Goal: Check status: Check status

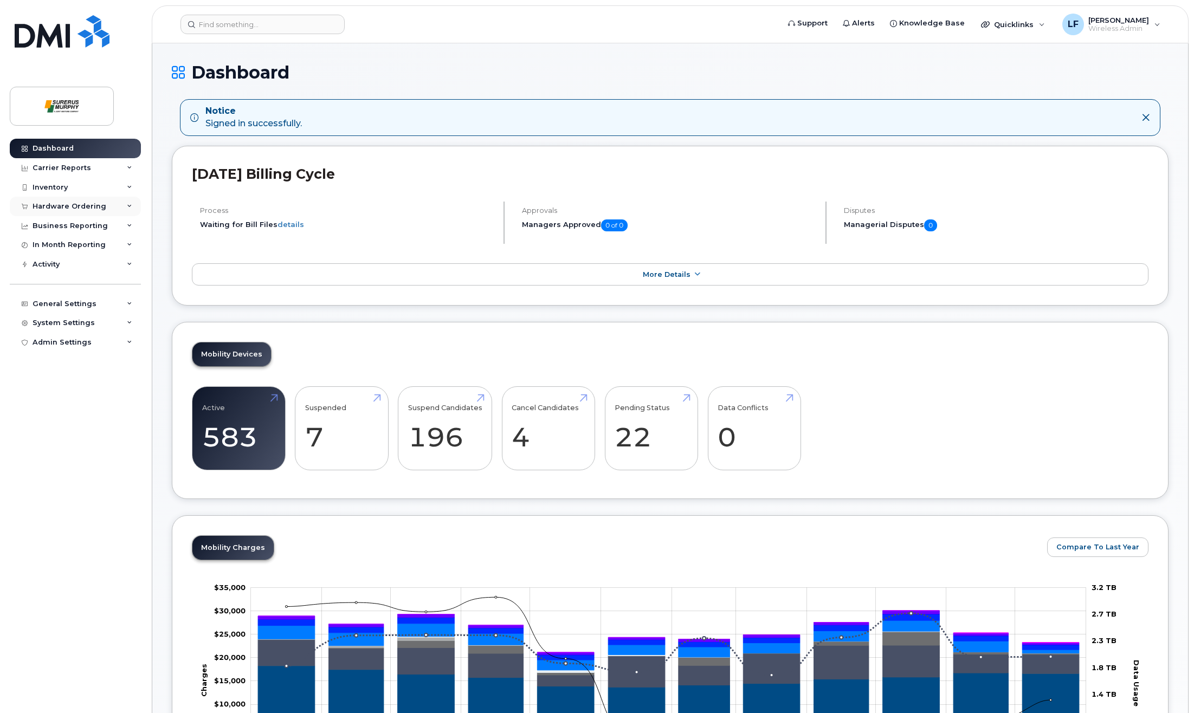
click at [44, 204] on div "Hardware Ordering" at bounding box center [70, 206] width 74 height 9
click at [85, 249] on link "Orders" at bounding box center [85, 247] width 112 height 21
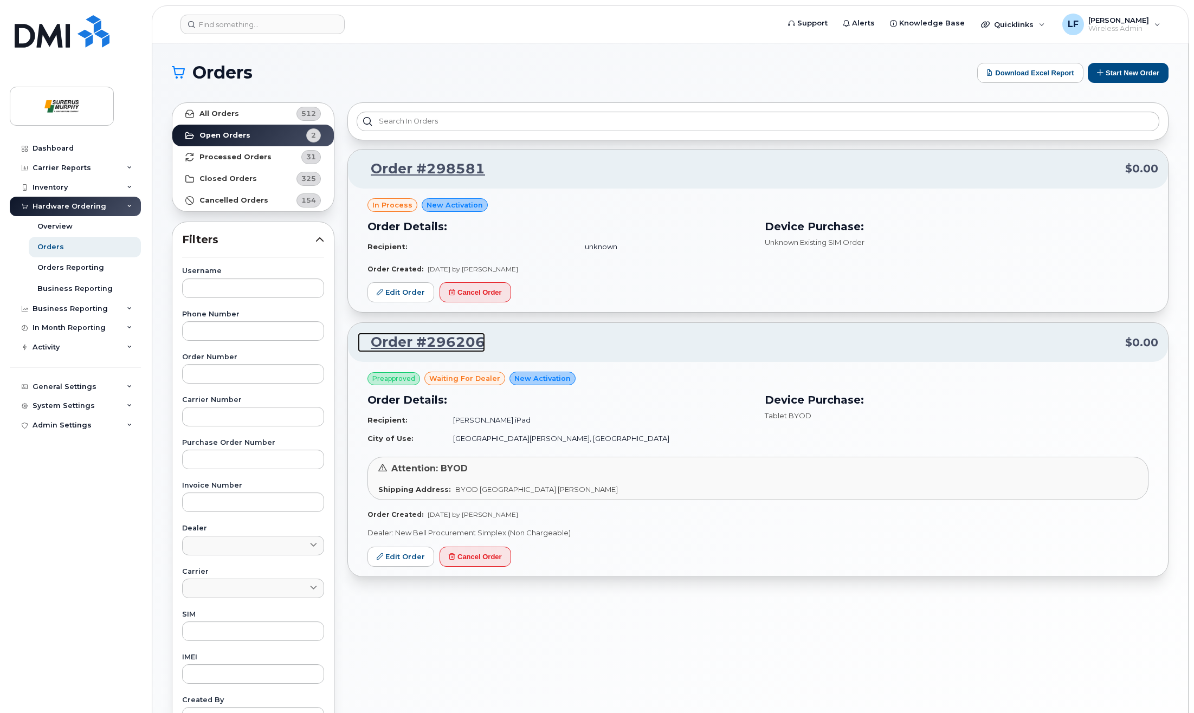
click at [441, 344] on link "Order #296206" at bounding box center [421, 343] width 127 height 20
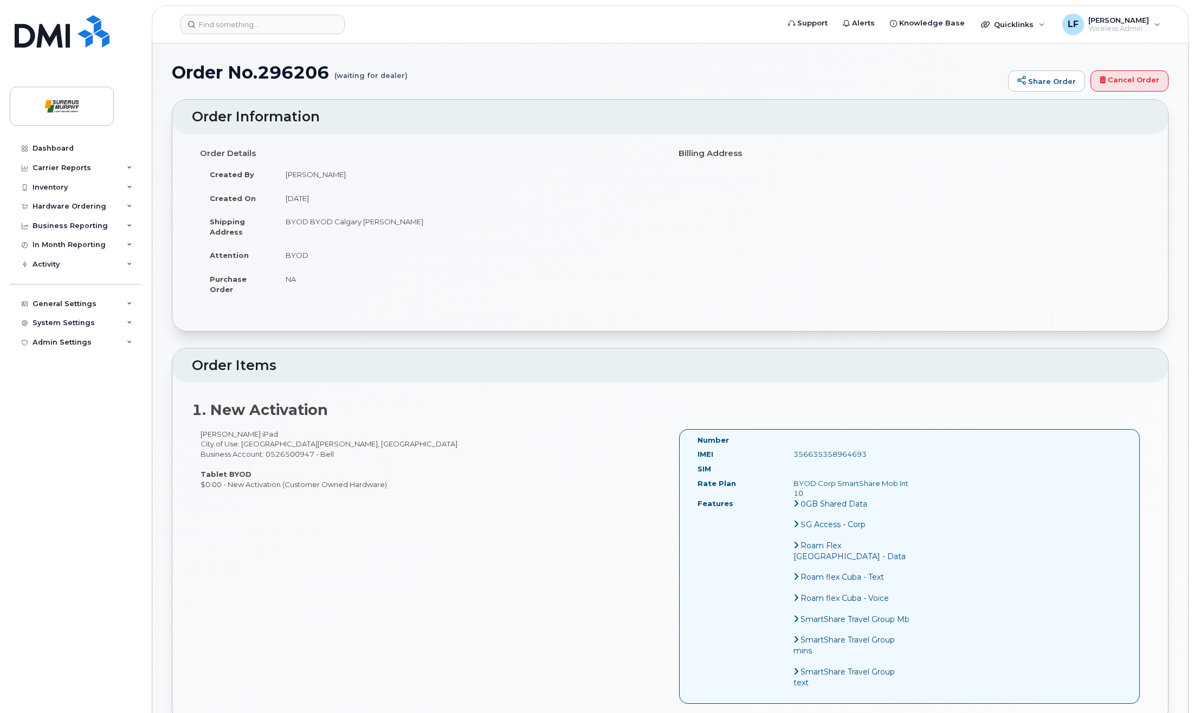
click at [793, 500] on icon at bounding box center [795, 503] width 5 height 9
click at [793, 504] on icon at bounding box center [795, 503] width 5 height 9
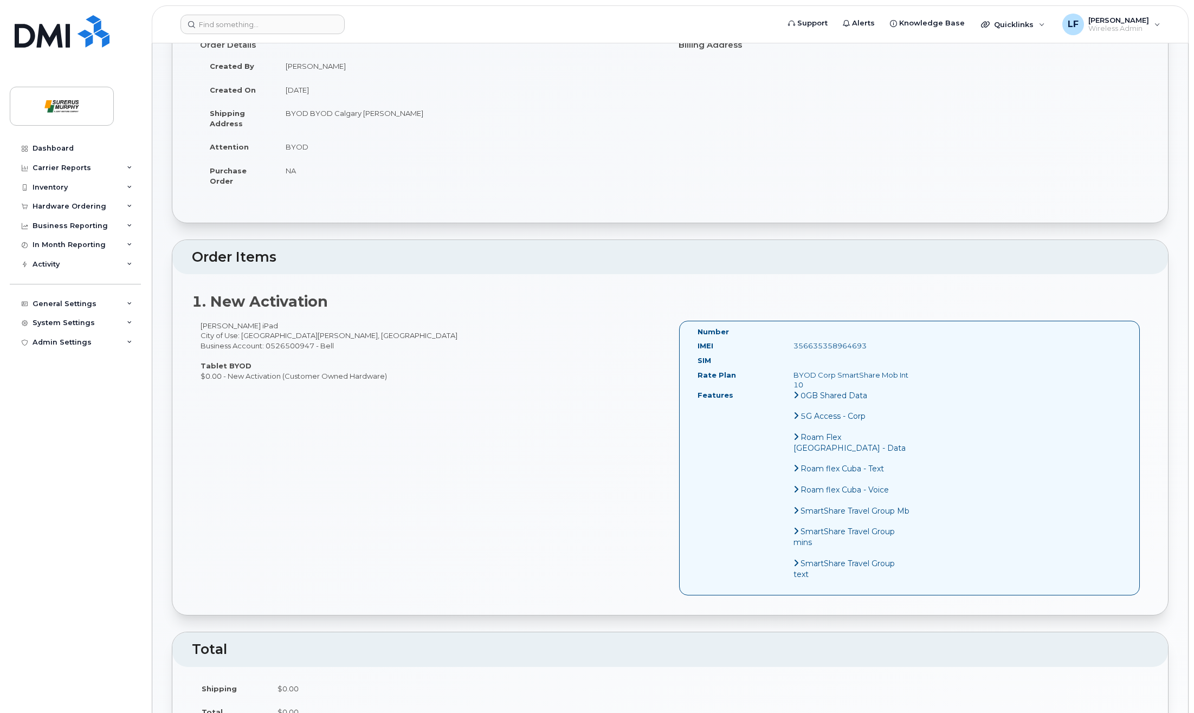
click at [502, 436] on div "[PERSON_NAME] iPad City of Use: [GEOGRAPHIC_DATA][PERSON_NAME], [GEOGRAPHIC_DAT…" at bounding box center [670, 463] width 956 height 284
click at [407, 502] on div "[PERSON_NAME] iPad City of Use: [GEOGRAPHIC_DATA][PERSON_NAME], [GEOGRAPHIC_DAT…" at bounding box center [670, 463] width 956 height 284
click at [349, 508] on div "[PERSON_NAME] iPad City of Use: [GEOGRAPHIC_DATA][PERSON_NAME], [GEOGRAPHIC_DAT…" at bounding box center [670, 463] width 956 height 284
click at [308, 468] on div "[PERSON_NAME] iPad City of Use: [GEOGRAPHIC_DATA][PERSON_NAME], [GEOGRAPHIC_DAT…" at bounding box center [670, 463] width 956 height 284
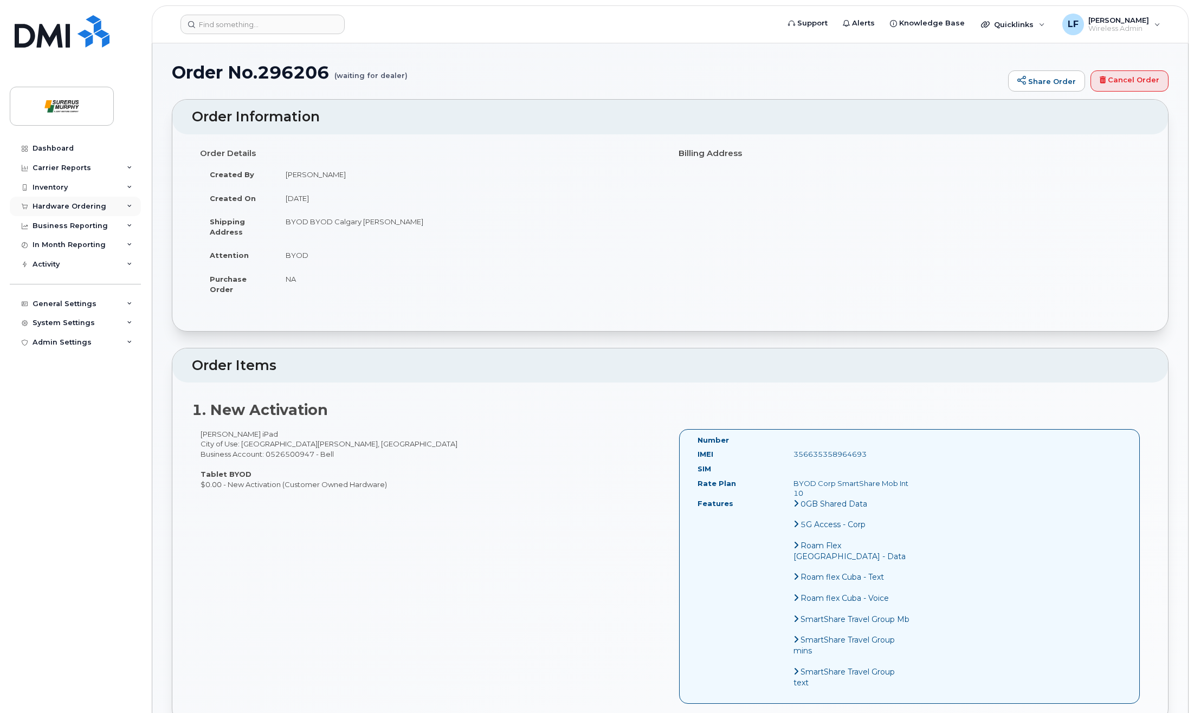
click at [57, 207] on div "Hardware Ordering" at bounding box center [70, 206] width 74 height 9
click at [50, 246] on div "Orders" at bounding box center [50, 247] width 27 height 10
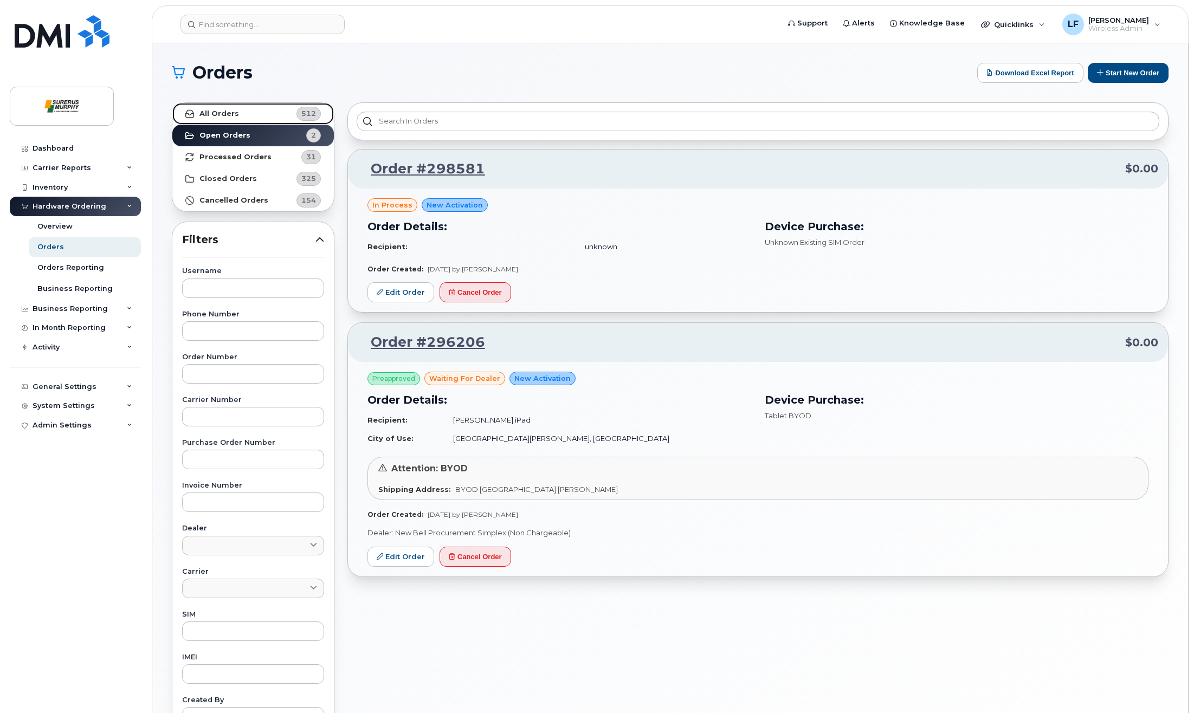
click at [248, 113] on link "All Orders 512" at bounding box center [252, 114] width 161 height 22
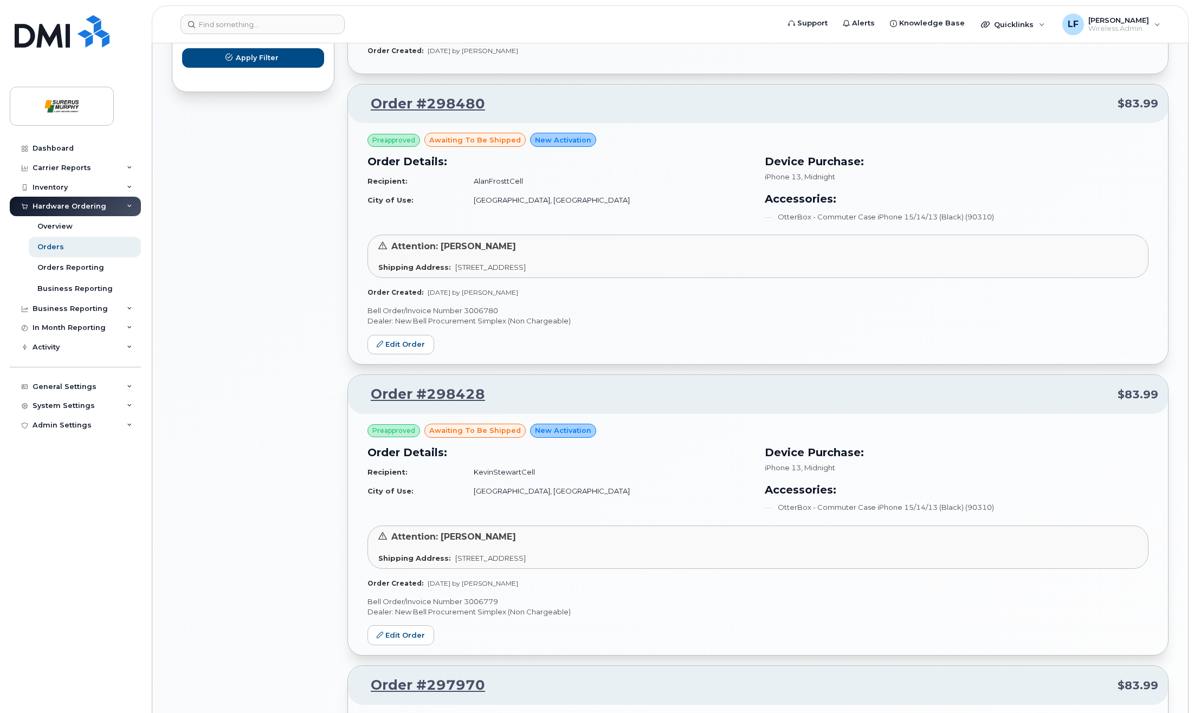
scroll to position [704, 0]
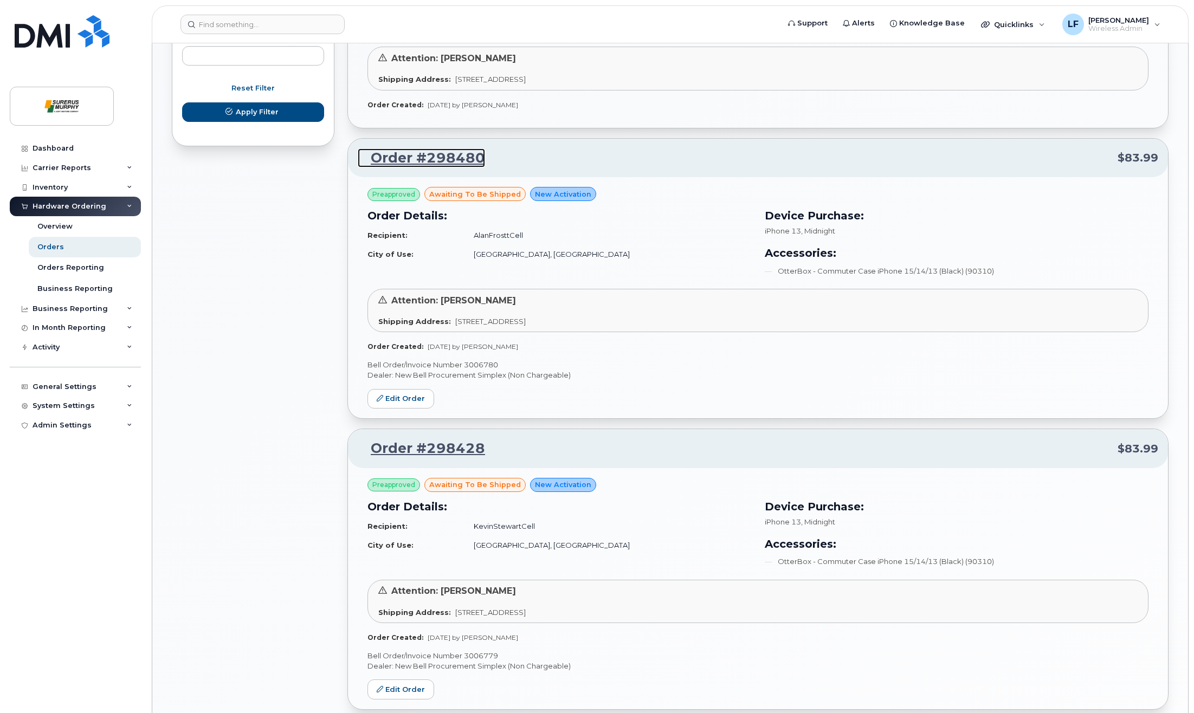
click at [440, 154] on link "Order #298480" at bounding box center [421, 158] width 127 height 20
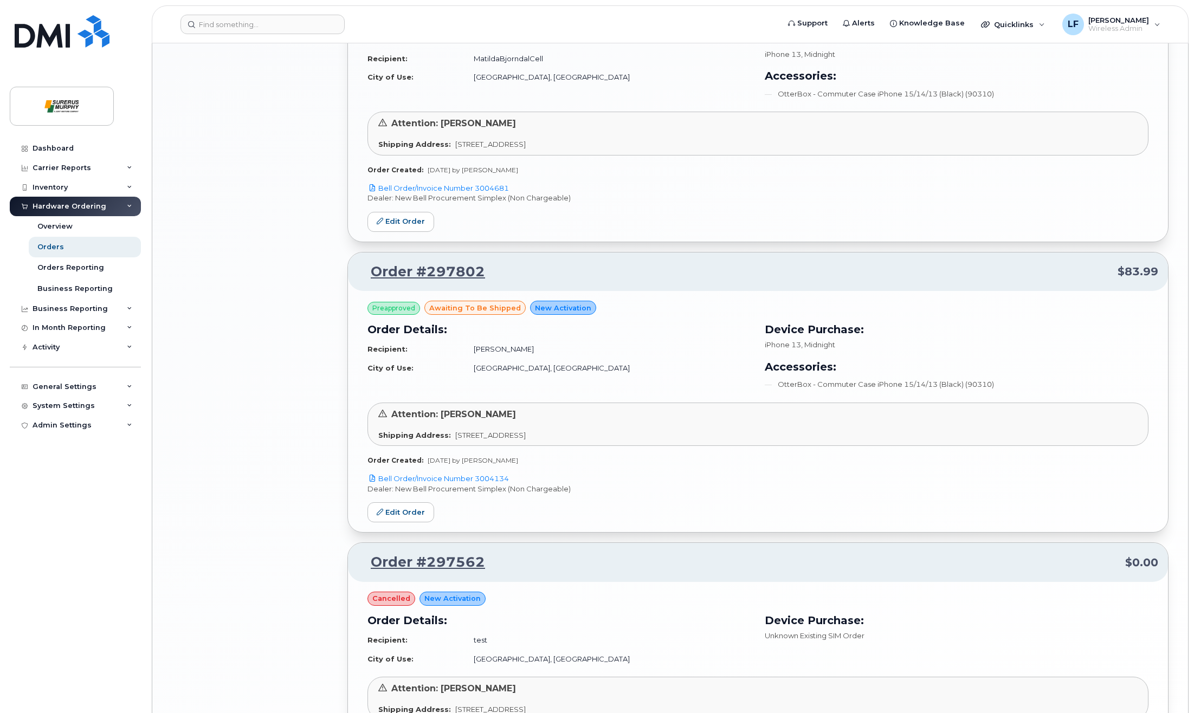
scroll to position [1592, 0]
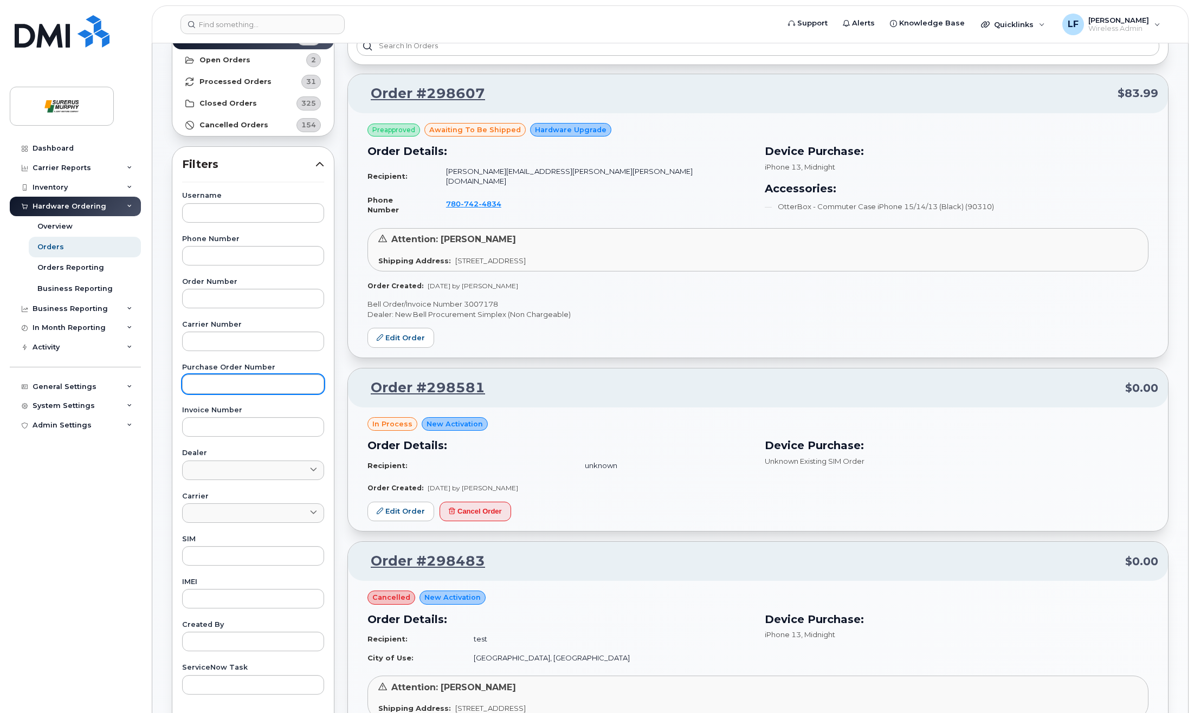
scroll to position [0, 0]
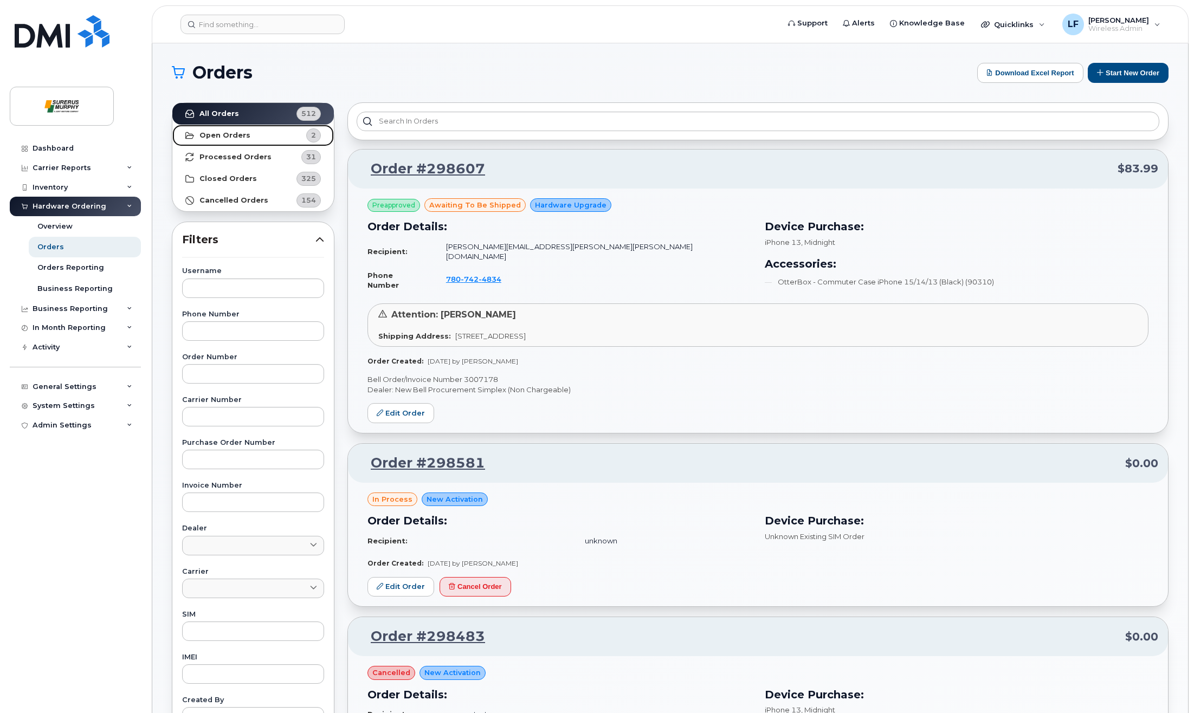
click at [220, 135] on strong "Open Orders" at bounding box center [224, 135] width 51 height 9
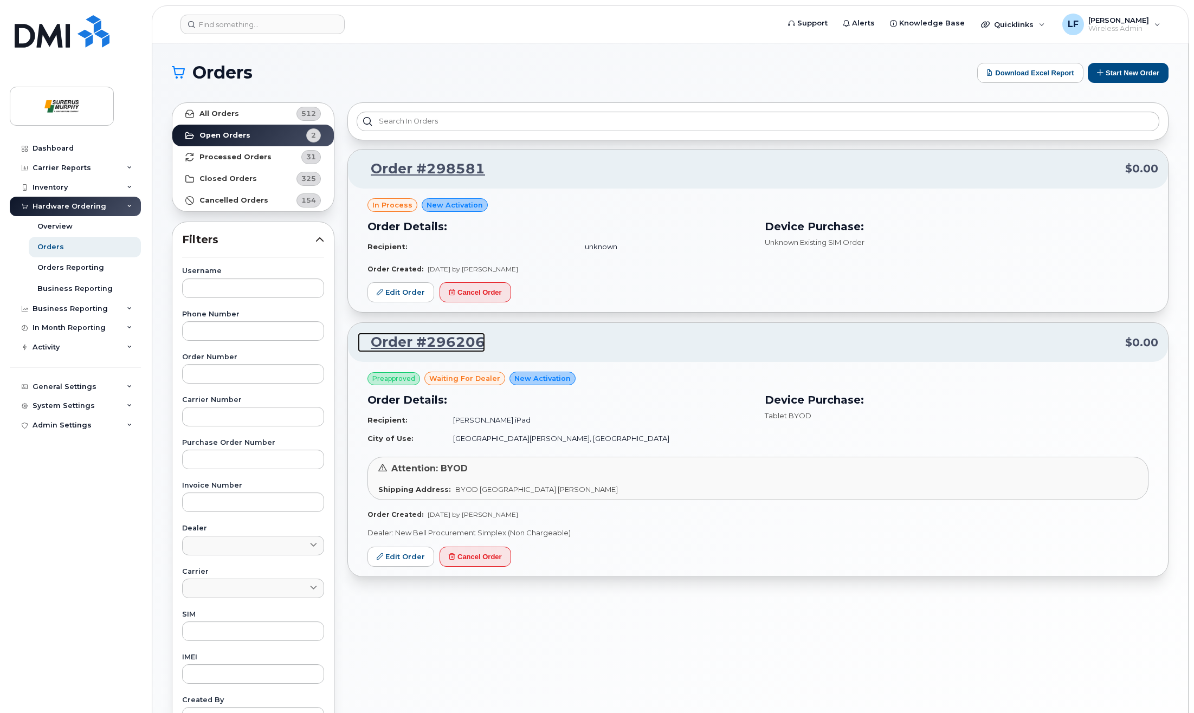
click at [409, 341] on link "Order #296206" at bounding box center [421, 343] width 127 height 20
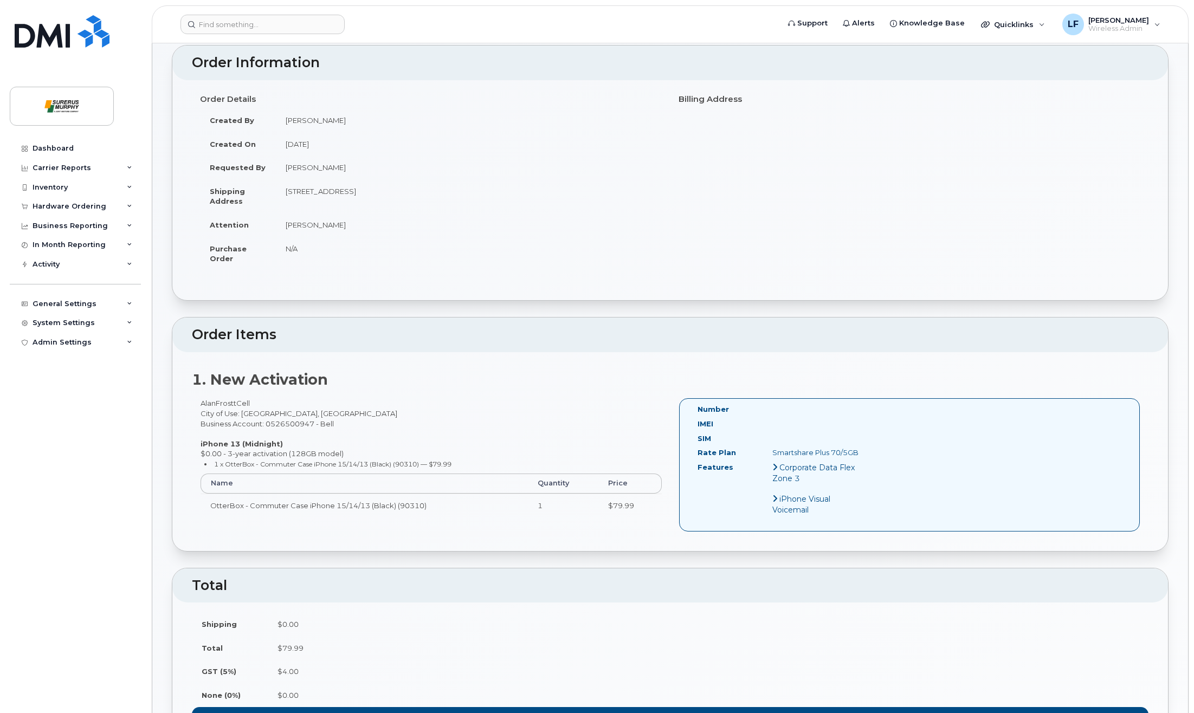
scroll to position [108, 0]
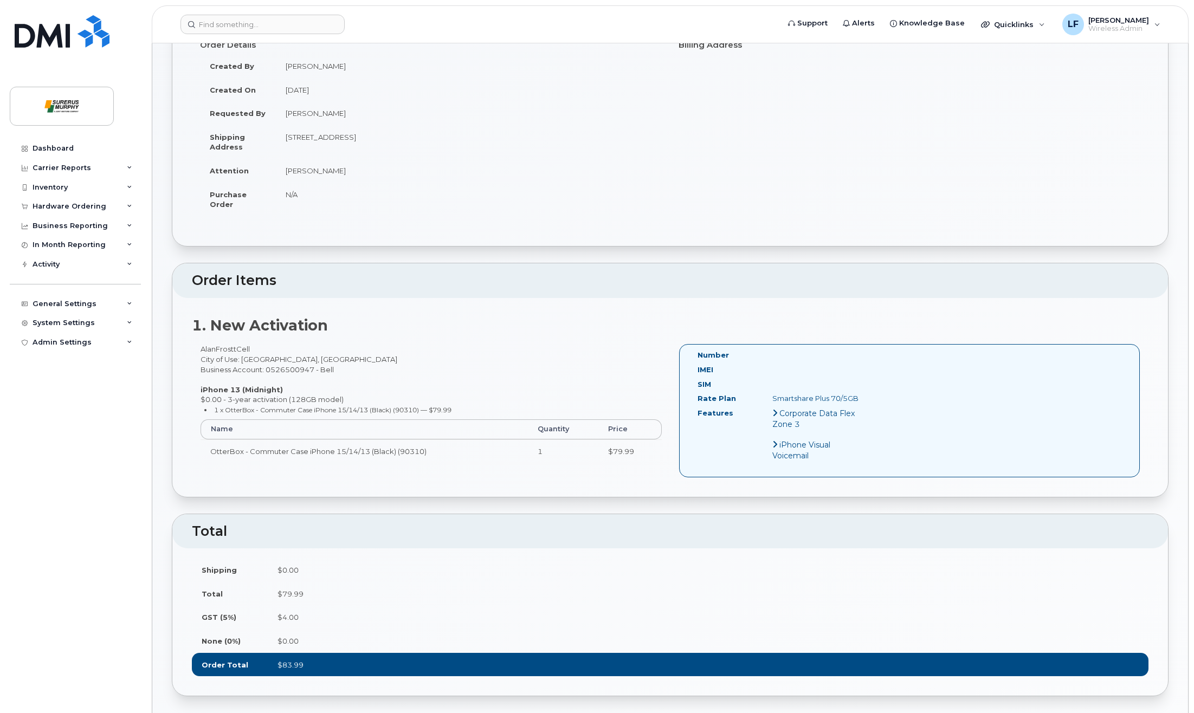
click at [64, 470] on div "Dashboard Carrier Reports Monthly Billing Data Daily Data Pooling Data Behavior…" at bounding box center [77, 418] width 134 height 558
click at [481, 370] on div "AlanFrosttCell City of Use: Calgary, Alberta Business Account: 0526500947 - Bel…" at bounding box center [431, 408] width 478 height 128
